Goal: Task Accomplishment & Management: Use online tool/utility

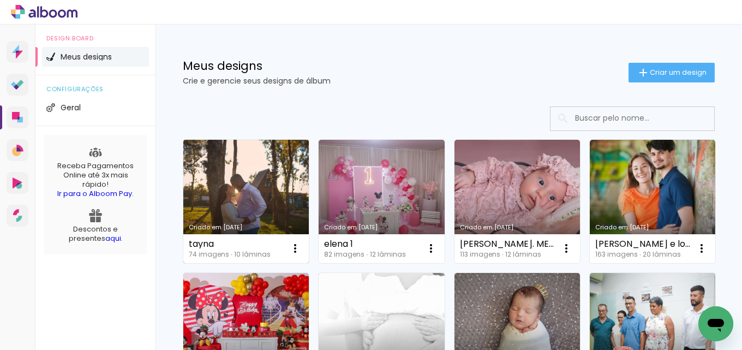
click at [257, 202] on link "Criado em [DATE]" at bounding box center [245, 201] width 125 height 123
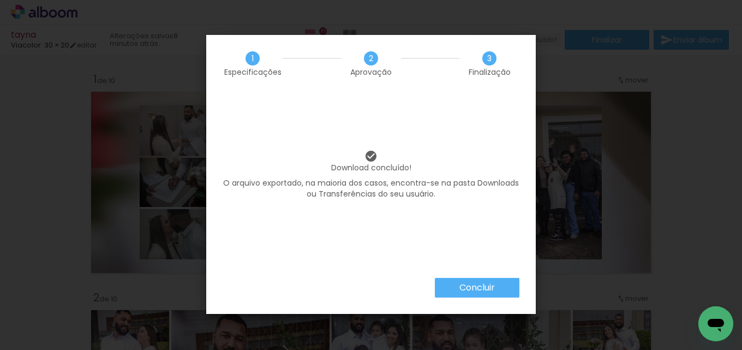
click at [492, 279] on paper-button "Concluir" at bounding box center [477, 288] width 85 height 20
